Goal: Task Accomplishment & Management: Use online tool/utility

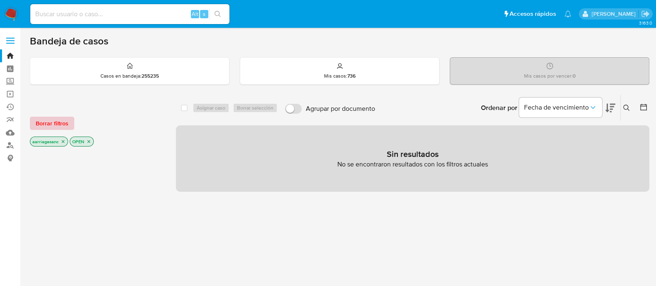
click at [66, 117] on span "Borrar filtros" at bounding box center [52, 123] width 33 height 12
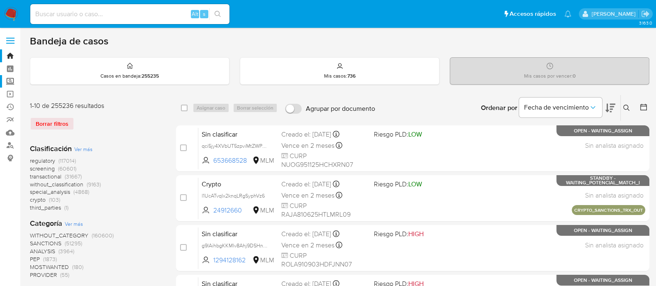
click at [10, 84] on label "Screening" at bounding box center [49, 81] width 99 height 13
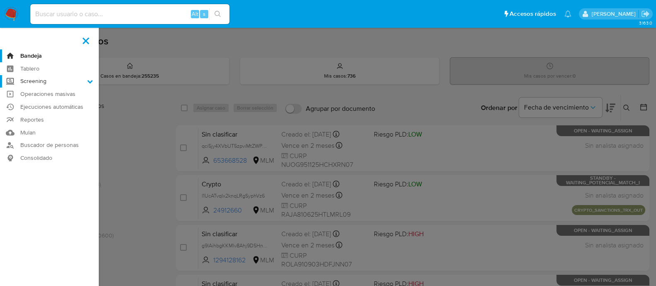
click at [0, 0] on input "Screening" at bounding box center [0, 0] width 0 height 0
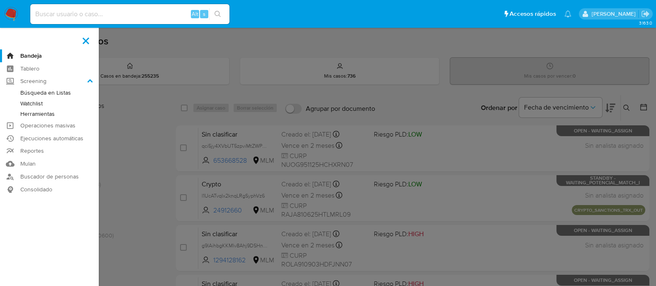
click at [29, 101] on link "Watchlist" at bounding box center [49, 103] width 99 height 10
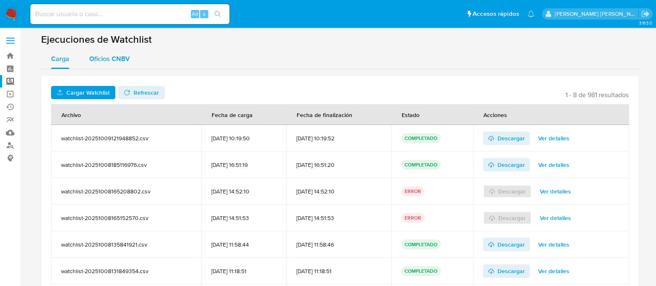
click at [116, 60] on span "Oficios CNBV" at bounding box center [109, 59] width 41 height 10
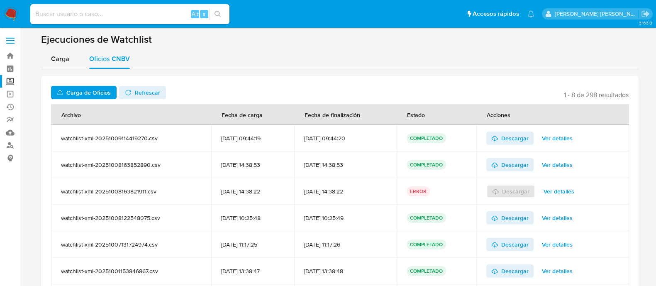
click at [94, 92] on span "Carga de Oficios" at bounding box center [88, 92] width 44 height 13
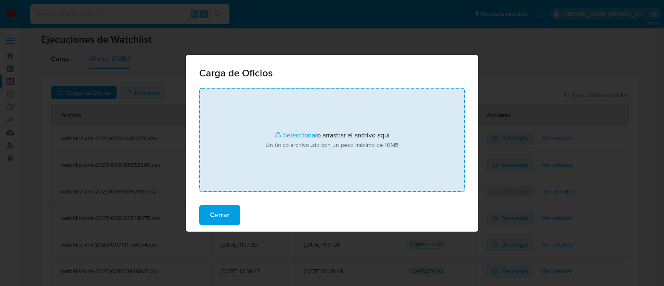
click at [289, 134] on input "file" at bounding box center [332, 140] width 266 height 104
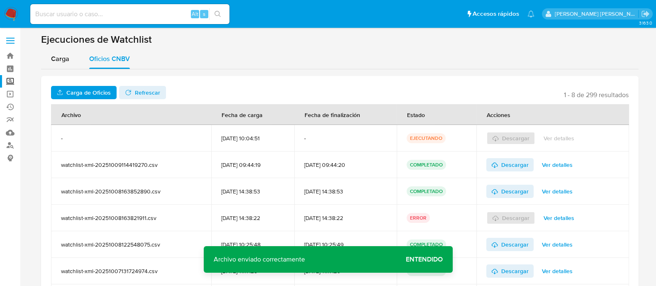
click at [416, 259] on span "Entendido" at bounding box center [424, 259] width 37 height 0
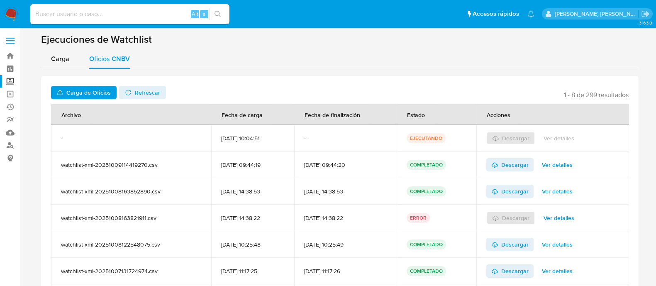
click at [145, 94] on span "Refrescar" at bounding box center [147, 92] width 25 height 13
click at [495, 141] on link "Descargar" at bounding box center [509, 138] width 47 height 13
